Goal: Task Accomplishment & Management: Complete application form

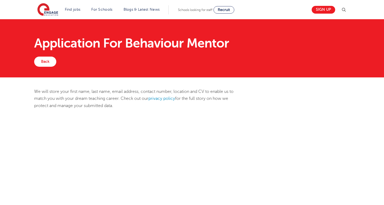
scroll to position [124, 0]
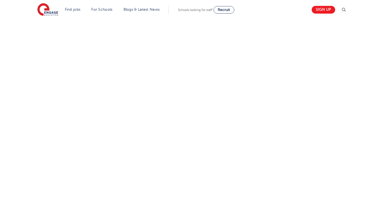
select select "UK"
select select "London"
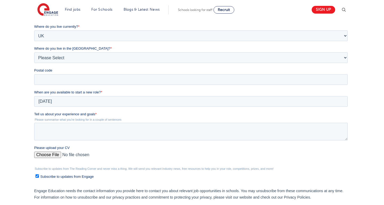
scroll to position [0, 0]
click at [46, 124] on textarea "Tell us about your experience and goals *" at bounding box center [191, 132] width 314 height 18
paste textarea "I’m an enthusiastic and caring MSc graduate from UCL with UK experience support…"
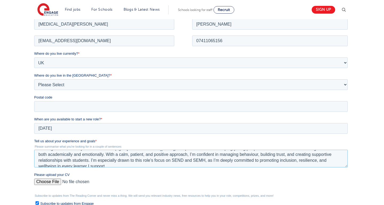
scroll to position [18, 0]
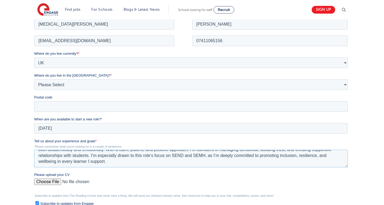
type textarea "I’m an enthusiastic and caring MSc graduate from UCL with UK experience support…"
click at [53, 182] on input "Please upload your CV" at bounding box center [191, 183] width 314 height 11
type input "C:\fakepath\TA CV.pdf"
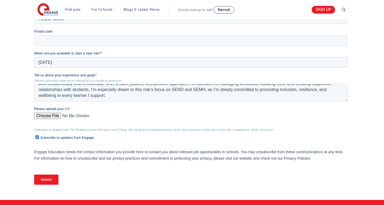
scroll to position [164, 0]
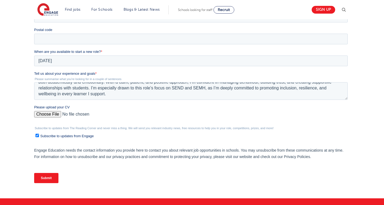
click at [44, 179] on input "Submit" at bounding box center [46, 178] width 24 height 10
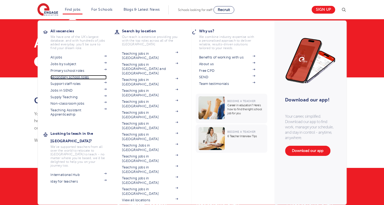
click at [103, 76] on span at bounding box center [103, 77] width 8 height 4
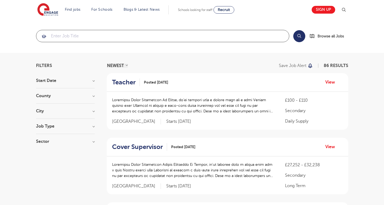
click at [85, 36] on input "search" at bounding box center [162, 36] width 253 height 12
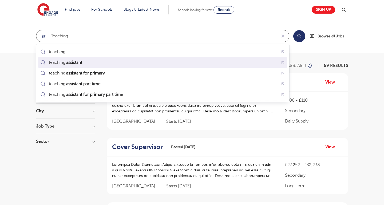
click at [90, 63] on div "teaching assistant" at bounding box center [162, 62] width 247 height 8
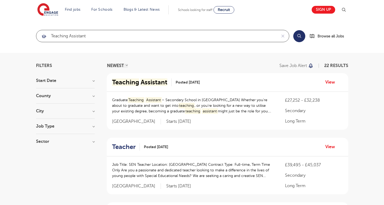
type input "teaching assistant"
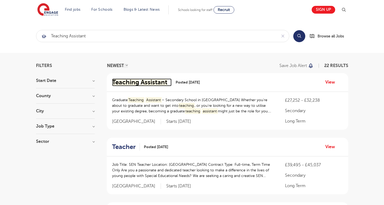
click at [134, 83] on mark "Teaching" at bounding box center [125, 81] width 27 height 7
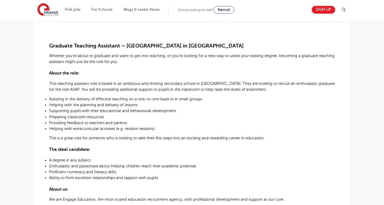
scroll to position [133, 0]
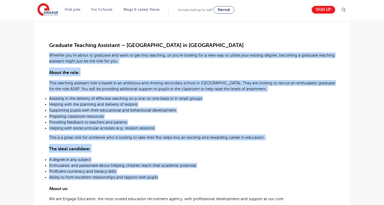
drag, startPoint x: 49, startPoint y: 56, endPoint x: 157, endPoint y: 181, distance: 165.2
click at [157, 181] on div "Graduate Teaching Assistant – Secondary School in Southwark Whether you’re abou…" at bounding box center [192, 151] width 286 height 261
copy div "Whether you’re about to graduate and want to get into teaching, or you’re looki…"
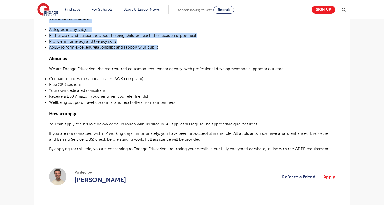
scroll to position [263, 0]
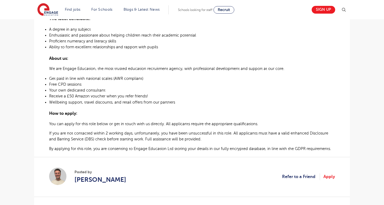
click at [191, 111] on h3 "How to apply:" at bounding box center [192, 112] width 286 height 9
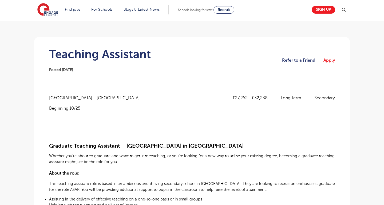
scroll to position [0, 0]
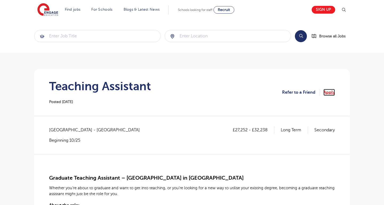
click at [328, 93] on link "Apply" at bounding box center [329, 92] width 11 height 7
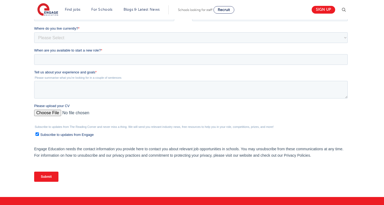
scroll to position [123, 0]
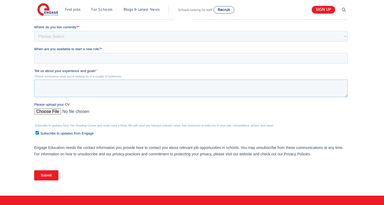
click at [54, 86] on textarea "Tell us about your experience and goals *" at bounding box center [191, 89] width 314 height 18
paste textarea "I’m an enthusiastic and caring MSc graduate from UCL with UK experience support…"
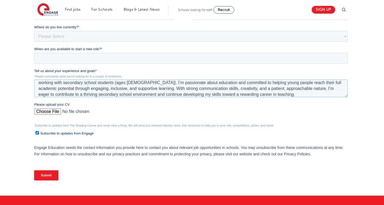
scroll to position [0, 0]
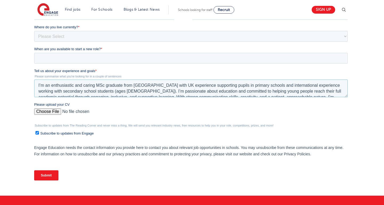
drag, startPoint x: 90, startPoint y: 92, endPoint x: 116, endPoint y: 92, distance: 25.6
click at [116, 92] on textarea "I’m an enthusiastic and caring MSc graduate from UCL with UK experience support…" at bounding box center [191, 89] width 314 height 18
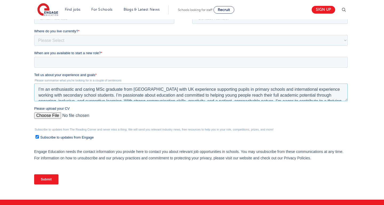
scroll to position [120, 0]
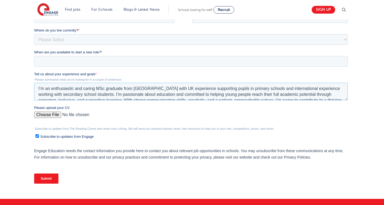
drag, startPoint x: 83, startPoint y: 89, endPoint x: 96, endPoint y: 90, distance: 12.3
click at [96, 90] on textarea "I’m an enthusiastic and caring MSc graduate from UCL with UK experience support…" at bounding box center [191, 92] width 314 height 18
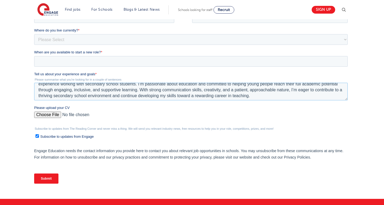
scroll to position [12, 0]
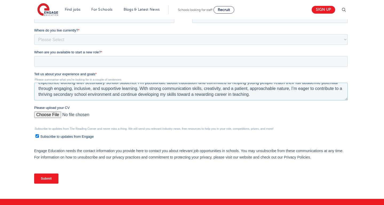
type textarea "I’m an enthusiastic and dedicated MSc graduate from UCL with UK experience supp…"
click at [44, 114] on input "Please upload your CV" at bounding box center [191, 117] width 314 height 11
type input "C:\fakepath\TA CV.pdf"
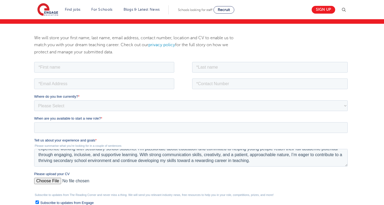
scroll to position [51, 0]
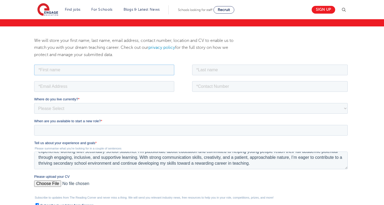
click at [75, 70] on input "text" at bounding box center [104, 69] width 140 height 11
type input "Syeda Hafsa"
type input "Ahmad"
type input "07411065156"
click at [80, 87] on input "email" at bounding box center [104, 86] width 140 height 11
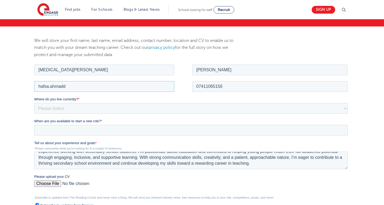
type input "[EMAIL_ADDRESS][DOMAIN_NAME]"
click at [57, 108] on select "Please Select [GEOGRAPHIC_DATA] [GEOGRAPHIC_DATA] [GEOGRAPHIC_DATA] [GEOGRAPHIC…" at bounding box center [191, 108] width 314 height 11
select select "UK"
click at [34, 103] on select "Please Select UK Canada Ireland Australia New Zealand Europe USA South Africa J…" at bounding box center [191, 108] width 314 height 11
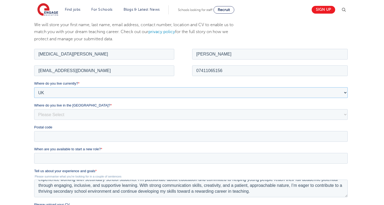
scroll to position [69, 0]
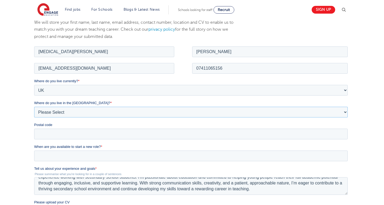
click at [46, 113] on select "Please Select Overseas Barnsley Bedfordshire Berkshire Bournemouth Bracknell Fo…" at bounding box center [191, 112] width 314 height 11
select select "London"
click at [34, 107] on select "Please Select Overseas Barnsley Bedfordshire Berkshire Bournemouth Bracknell Fo…" at bounding box center [191, 112] width 314 height 11
click at [42, 156] on input "When are you available to start a new role? *" at bounding box center [191, 155] width 314 height 11
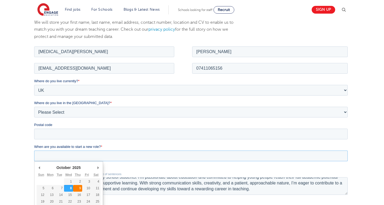
type div "2025-10-09"
type input "2025/10/09"
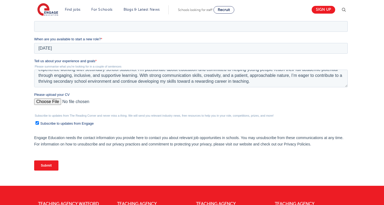
scroll to position [178, 0]
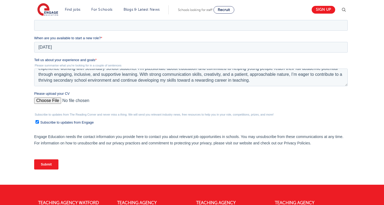
click at [42, 163] on input "Submit" at bounding box center [46, 164] width 24 height 10
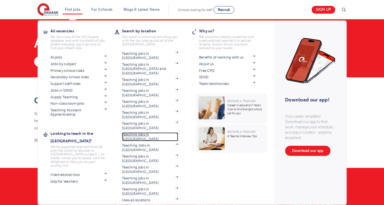
click at [139, 132] on link "Teaching jobs in [GEOGRAPHIC_DATA]" at bounding box center [150, 136] width 56 height 9
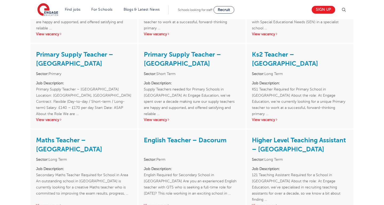
scroll to position [1574, 0]
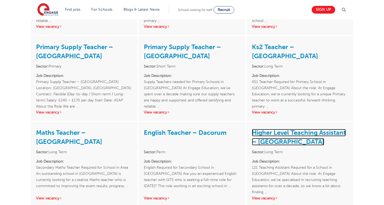
click at [277, 129] on link "Higher Level Teaching Assistant – [GEOGRAPHIC_DATA]" at bounding box center [299, 137] width 94 height 17
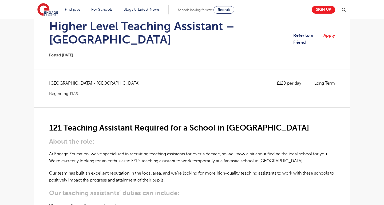
scroll to position [61, 0]
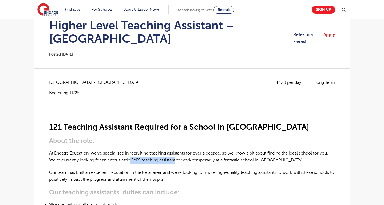
drag, startPoint x: 132, startPoint y: 161, endPoint x: 177, endPoint y: 161, distance: 45.4
click at [177, 161] on p "At Engage Education, we’ve specialised in recruiting teaching assistants for ov…" at bounding box center [192, 157] width 286 height 14
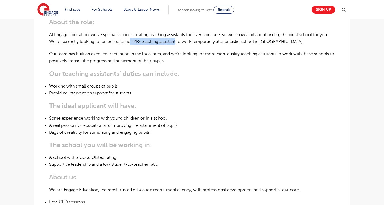
scroll to position [179, 0]
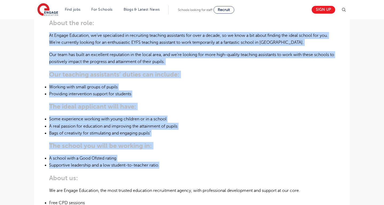
drag, startPoint x: 50, startPoint y: 34, endPoint x: 163, endPoint y: 167, distance: 174.0
click at [163, 167] on div "121 Teaching Assistant Required for a School in [GEOGRAPHIC_DATA] About the rol…" at bounding box center [192, 152] width 286 height 327
copy div "At Engage Education, we’ve specialised in recruiting teaching assistants for ov…"
click at [237, 114] on div "121 Teaching Assistant Required for a School in [GEOGRAPHIC_DATA] About the rol…" at bounding box center [192, 152] width 286 height 327
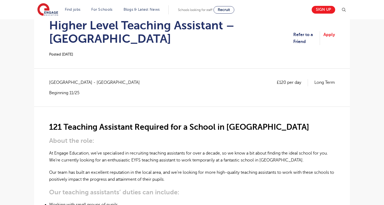
scroll to position [0, 0]
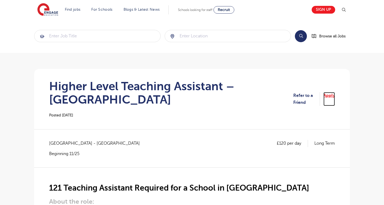
click at [333, 97] on link "Apply" at bounding box center [329, 99] width 11 height 14
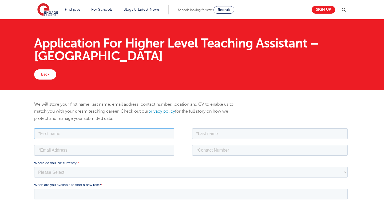
click at [101, 131] on input "text" at bounding box center [104, 133] width 140 height 11
type input "Syeda Hafsa"
type input "Ahmad"
type input "07411065156"
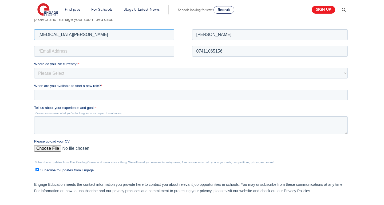
scroll to position [111, 0]
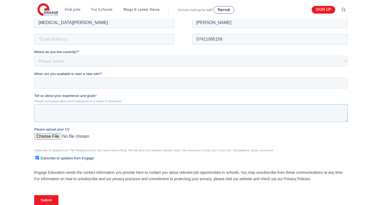
click at [62, 111] on textarea "Tell us about your experience and goals *" at bounding box center [191, 113] width 314 height 18
paste textarea "I’m an enthusiastic and caring MSc graduate from UCL with UK experience support…"
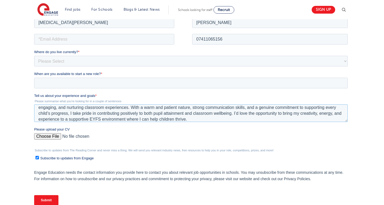
scroll to position [0, 0]
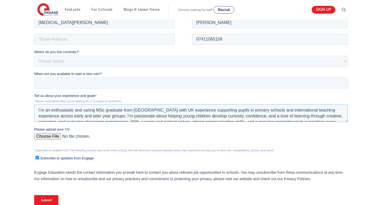
type textarea "I’m an enthusiastic and caring MSc graduate from UCL with UK experience support…"
click at [62, 42] on input "email" at bounding box center [104, 39] width 140 height 11
type input "hafsa.ahmadd@outlook.com"
click at [78, 60] on select "Please Select UK Canada Ireland Australia New Zealand Europe USA South Africa J…" at bounding box center [191, 61] width 314 height 11
select select "UK"
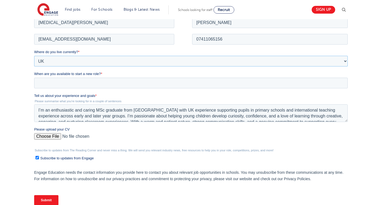
click at [34, 56] on select "Please Select UK Canada Ireland Australia New Zealand Europe USA South Africa J…" at bounding box center [191, 61] width 314 height 11
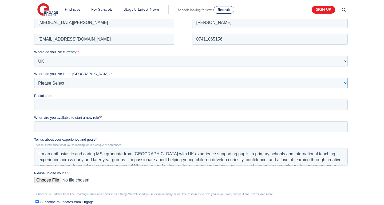
click at [71, 84] on select "Please Select Overseas Barnsley Bedfordshire Berkshire Bournemouth Bracknell Fo…" at bounding box center [191, 82] width 314 height 11
select select "London"
click at [34, 77] on select "Please Select Overseas Barnsley Bedfordshire Berkshire Bournemouth Bracknell Fo…" at bounding box center [191, 82] width 314 height 11
click at [52, 129] on input "When are you available to start a new role? *" at bounding box center [191, 126] width 314 height 11
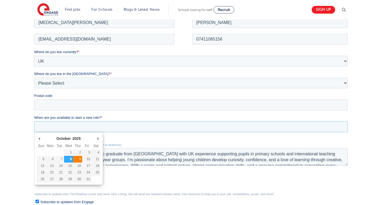
type div "2025-10-09"
type input "2025/10/09"
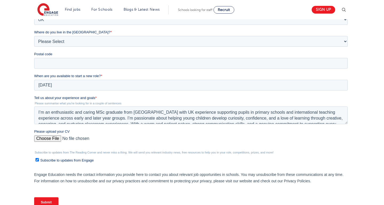
scroll to position [156, 0]
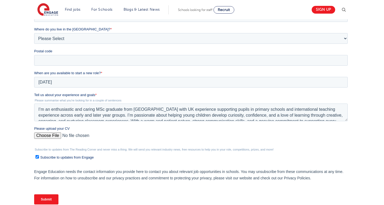
click at [46, 134] on input "Please upload your CV" at bounding box center [191, 137] width 314 height 11
type input "C:\fakepath\TA CV.pdf"
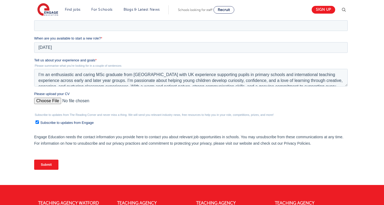
scroll to position [193, 0]
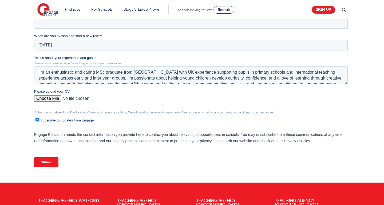
click at [55, 159] on input "Submit" at bounding box center [46, 162] width 24 height 10
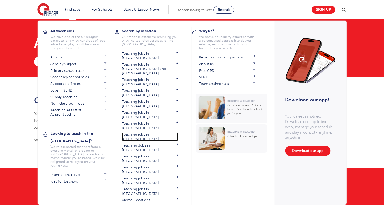
click at [137, 132] on link "Teaching jobs in [GEOGRAPHIC_DATA]" at bounding box center [150, 136] width 56 height 9
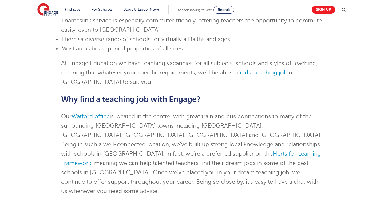
scroll to position [753, 0]
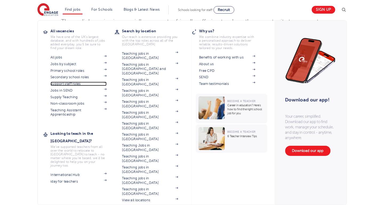
click at [68, 82] on link "Support staff roles" at bounding box center [78, 84] width 56 height 4
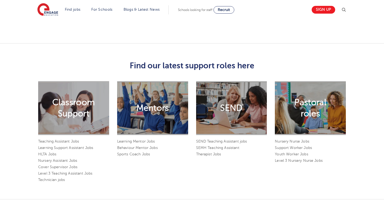
scroll to position [412, 0]
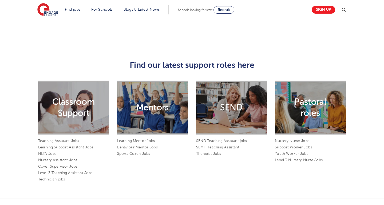
click at [134, 102] on div "Mentors" at bounding box center [152, 108] width 71 height 54
click at [127, 139] on link "Learning Mentor Jobs" at bounding box center [136, 141] width 38 height 4
click at [125, 145] on link "Behaviour Mentor Jobs" at bounding box center [137, 147] width 41 height 4
click at [88, 171] on link "Level 3 Teaching Assistant Jobs" at bounding box center [65, 173] width 54 height 4
click at [50, 152] on link "HLTA Jobs" at bounding box center [47, 154] width 18 height 4
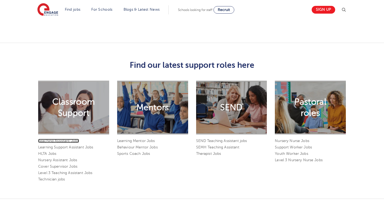
click at [65, 139] on link "Teaching Assistant Jobs" at bounding box center [58, 141] width 41 height 4
click at [213, 145] on link "SEMH Teaching Assistant" at bounding box center [217, 147] width 43 height 4
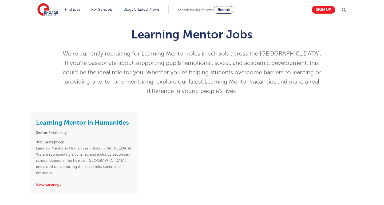
scroll to position [17, 0]
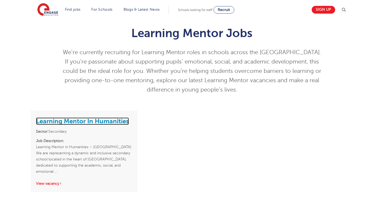
click at [77, 120] on link "Learning Mentor In Humanities" at bounding box center [82, 120] width 93 height 7
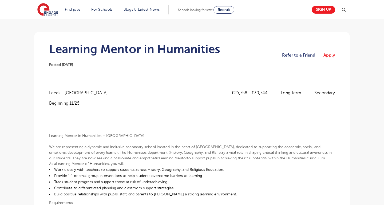
scroll to position [38, 0]
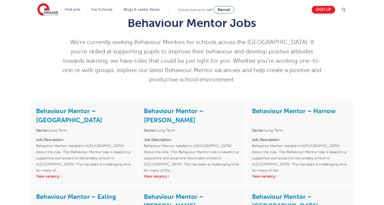
scroll to position [27, 0]
click at [272, 175] on link "View vacancy" at bounding box center [265, 176] width 26 height 4
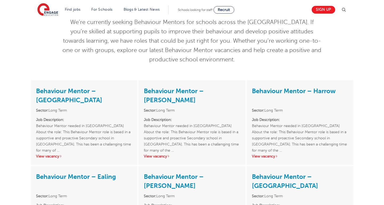
scroll to position [52, 0]
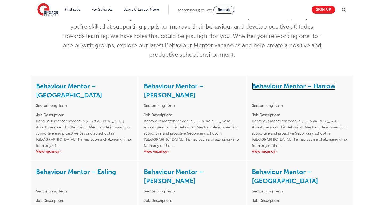
click at [278, 85] on link "Behaviour Mentor – Harrow" at bounding box center [294, 85] width 84 height 7
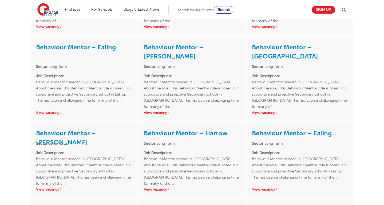
scroll to position [177, 0]
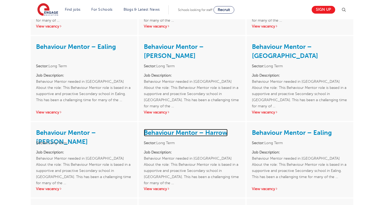
click at [178, 135] on link "Behaviour Mentor – Harrow" at bounding box center [186, 132] width 84 height 7
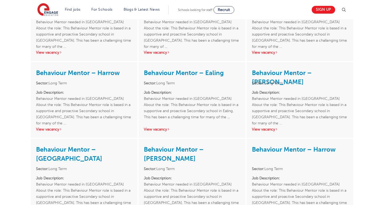
scroll to position [400, 0]
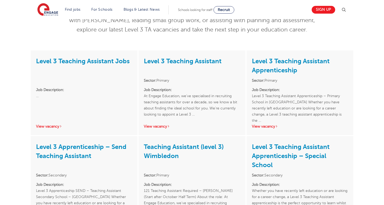
scroll to position [77, 0]
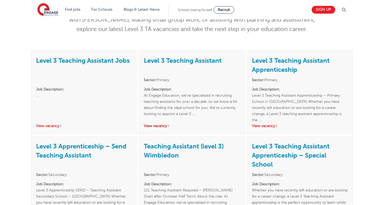
click at [153, 124] on link "View vacancy" at bounding box center [157, 126] width 26 height 4
click at [48, 128] on div "Level 3 Teaching Assistant Jobs Job Description: … View vacancy" at bounding box center [84, 92] width 107 height 85
click at [48, 127] on link "View vacancy" at bounding box center [49, 126] width 26 height 4
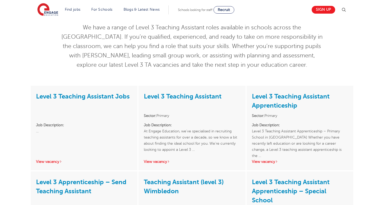
scroll to position [42, 0]
click at [50, 160] on link "View vacancy" at bounding box center [49, 161] width 26 height 4
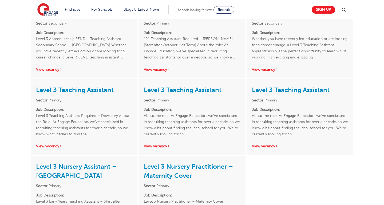
scroll to position [230, 0]
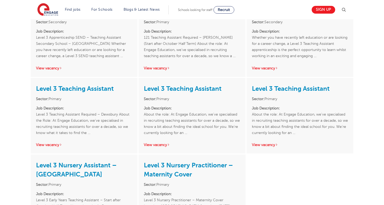
click at [52, 138] on div "Level 3 Teaching Assistant Sector: Primary Job Description: Level 3 Teaching As…" at bounding box center [84, 116] width 107 height 76
click at [50, 145] on link "View vacancy" at bounding box center [49, 145] width 26 height 4
click at [270, 144] on link "View vacancy" at bounding box center [265, 145] width 26 height 4
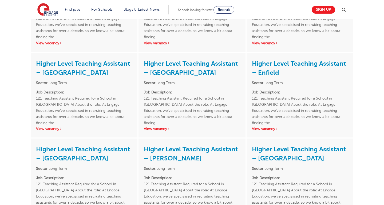
scroll to position [238, 0]
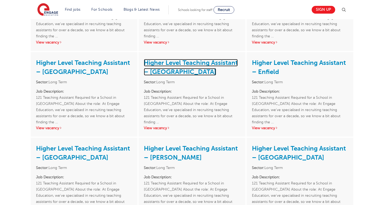
click at [151, 72] on link "Higher Level Teaching Assistant – St Albans" at bounding box center [191, 67] width 94 height 17
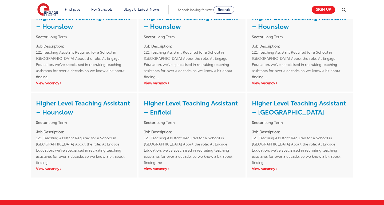
scroll to position [458, 0]
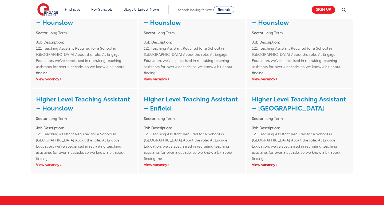
click at [262, 164] on link "View vacancy" at bounding box center [265, 165] width 26 height 4
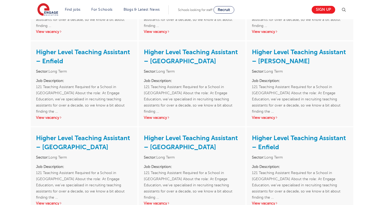
scroll to position [111, 0]
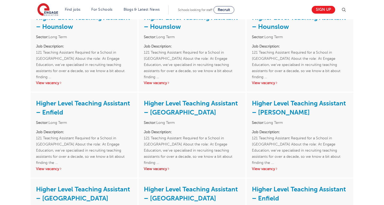
click at [159, 169] on link "View vacancy" at bounding box center [157, 169] width 26 height 4
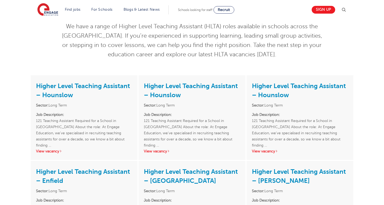
scroll to position [40, 0]
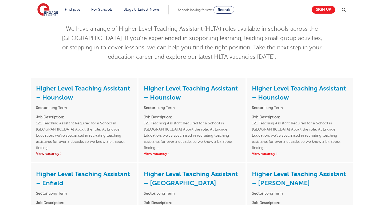
click at [46, 155] on link "View vacancy" at bounding box center [49, 154] width 26 height 4
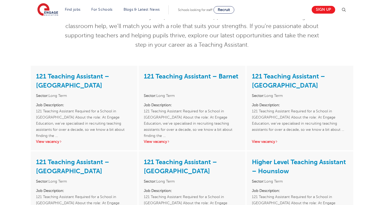
scroll to position [61, 0]
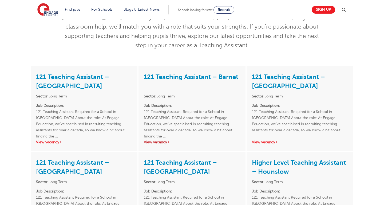
click at [161, 144] on link "View vacancy" at bounding box center [157, 142] width 26 height 4
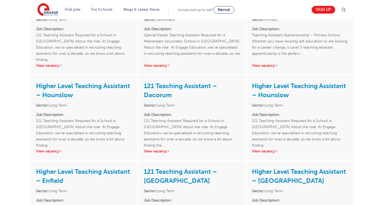
scroll to position [310, 0]
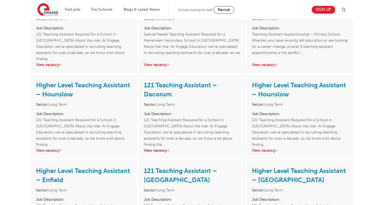
click at [152, 151] on link "View vacancy" at bounding box center [157, 150] width 26 height 4
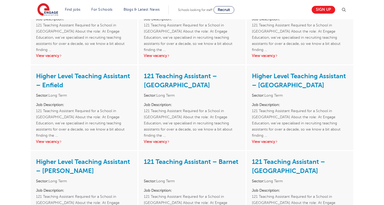
scroll to position [405, 0]
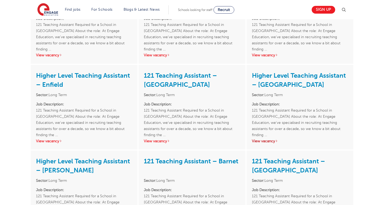
click at [260, 140] on link "View vacancy" at bounding box center [265, 141] width 26 height 4
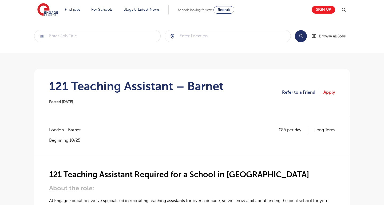
scroll to position [11, 0]
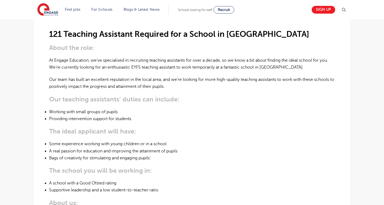
scroll to position [154, 0]
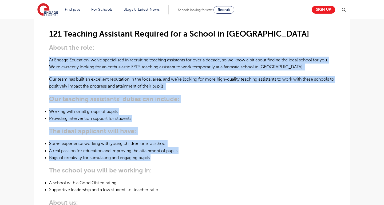
drag, startPoint x: 49, startPoint y: 59, endPoint x: 155, endPoint y: 161, distance: 147.3
click at [156, 161] on div "121 Teaching Assistant Required for a School in Greenwich About the role: At En…" at bounding box center [192, 176] width 286 height 327
copy div "At Engage Education, we’ve specialised in recruiting teaching assistants for ov…"
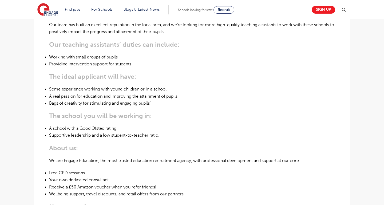
click at [231, 134] on li "Supportive leadership and a low student-to-teacher ratio." at bounding box center [192, 135] width 286 height 7
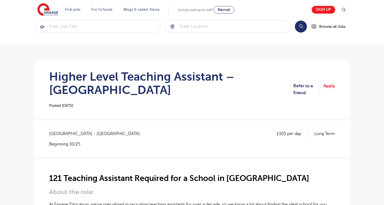
scroll to position [0, 0]
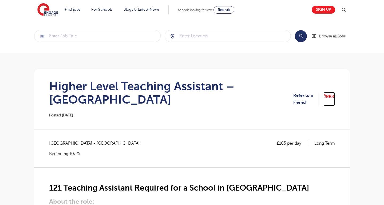
click at [325, 97] on link "Apply" at bounding box center [329, 99] width 11 height 14
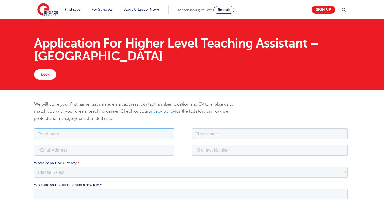
click at [63, 134] on input "text" at bounding box center [104, 133] width 140 height 11
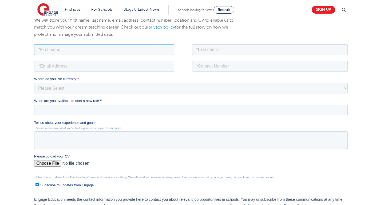
scroll to position [85, 0]
click at [8, 145] on div "We will store your first name, last name, email address, contact number, locati…" at bounding box center [192, 126] width 384 height 241
click at [43, 142] on textarea "Tell us about your experience and goals *" at bounding box center [191, 140] width 314 height 18
paste textarea "I’m an enthusiastic and caring MSc graduate from [GEOGRAPHIC_DATA] with UK expe…"
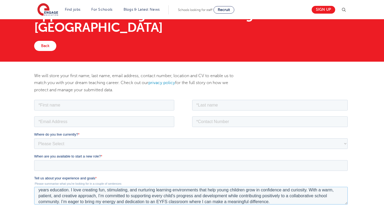
scroll to position [25, 0]
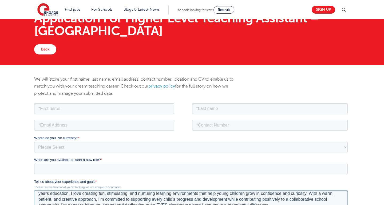
type textarea "I’m an enthusiastic and caring MSc graduate from [GEOGRAPHIC_DATA] with UK expe…"
click at [56, 109] on input "text" at bounding box center [104, 108] width 140 height 11
type input "[MEDICAL_DATA][PERSON_NAME]"
type input "[PERSON_NAME]"
type input "07411065156"
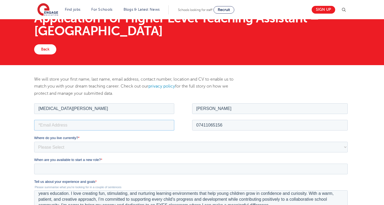
click at [83, 127] on input "email" at bounding box center [104, 125] width 140 height 11
type input "hafsa.ahmadd@outlook.com"
click at [83, 144] on select "Please Select UK Canada Ireland Australia New Zealand Europe USA South Africa J…" at bounding box center [191, 146] width 314 height 11
select select "UK"
click at [34, 141] on select "Please Select UK Canada Ireland Australia New Zealand Europe USA South Africa J…" at bounding box center [191, 146] width 314 height 11
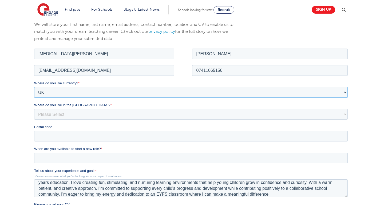
scroll to position [81, 0]
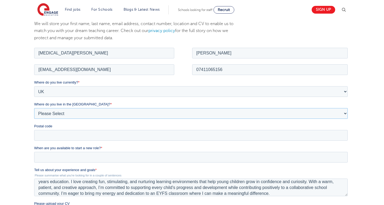
click at [68, 112] on select "Please Select Overseas Barnsley Bedfordshire Berkshire Bournemouth Bracknell Fo…" at bounding box center [191, 113] width 314 height 11
select select "London"
click at [34, 108] on select "Please Select Overseas Barnsley Bedfordshire Berkshire Bournemouth Bracknell Fo…" at bounding box center [191, 113] width 314 height 11
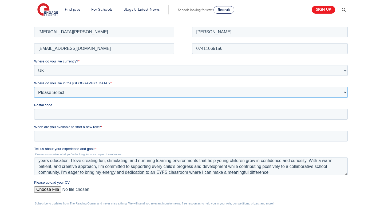
scroll to position [105, 0]
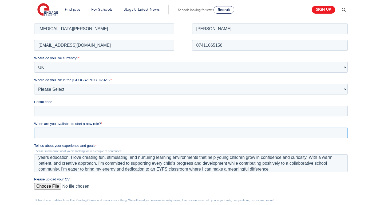
click at [46, 133] on input "When are you available to start a new role? *" at bounding box center [191, 132] width 314 height 11
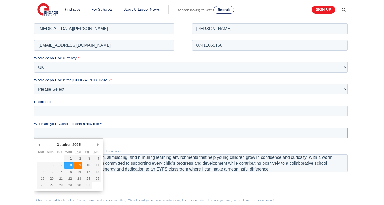
type div "2025-10-09"
type input "2025/10/09"
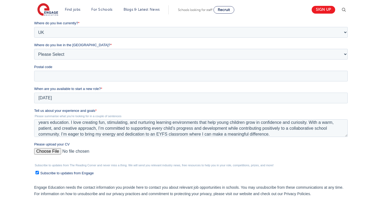
scroll to position [140, 0]
click at [45, 152] on input "Please upload your CV" at bounding box center [191, 153] width 314 height 11
type input "C:\fakepath\TA CV.pdf"
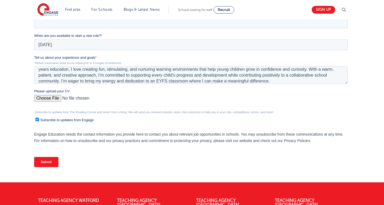
scroll to position [194, 0]
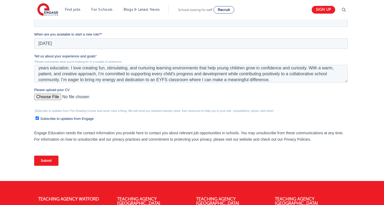
click at [40, 160] on input "Submit" at bounding box center [46, 161] width 24 height 10
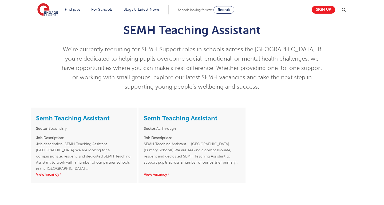
scroll to position [20, 0]
click at [203, 118] on link "Semh Teaching Assistant" at bounding box center [181, 117] width 74 height 7
click at [89, 120] on link "Semh Teaching Assistant" at bounding box center [73, 117] width 74 height 7
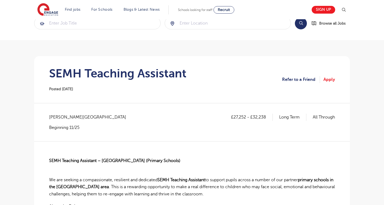
scroll to position [13, 0]
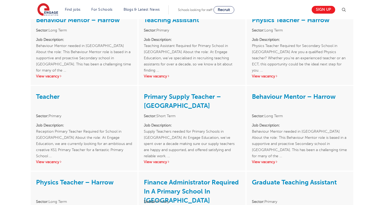
scroll to position [562, 0]
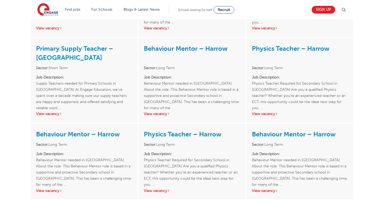
scroll to position [877, 0]
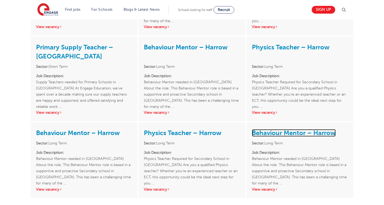
click at [287, 129] on link "Behaviour Mentor – Harrow" at bounding box center [294, 132] width 84 height 7
